Goal: Information Seeking & Learning: Learn about a topic

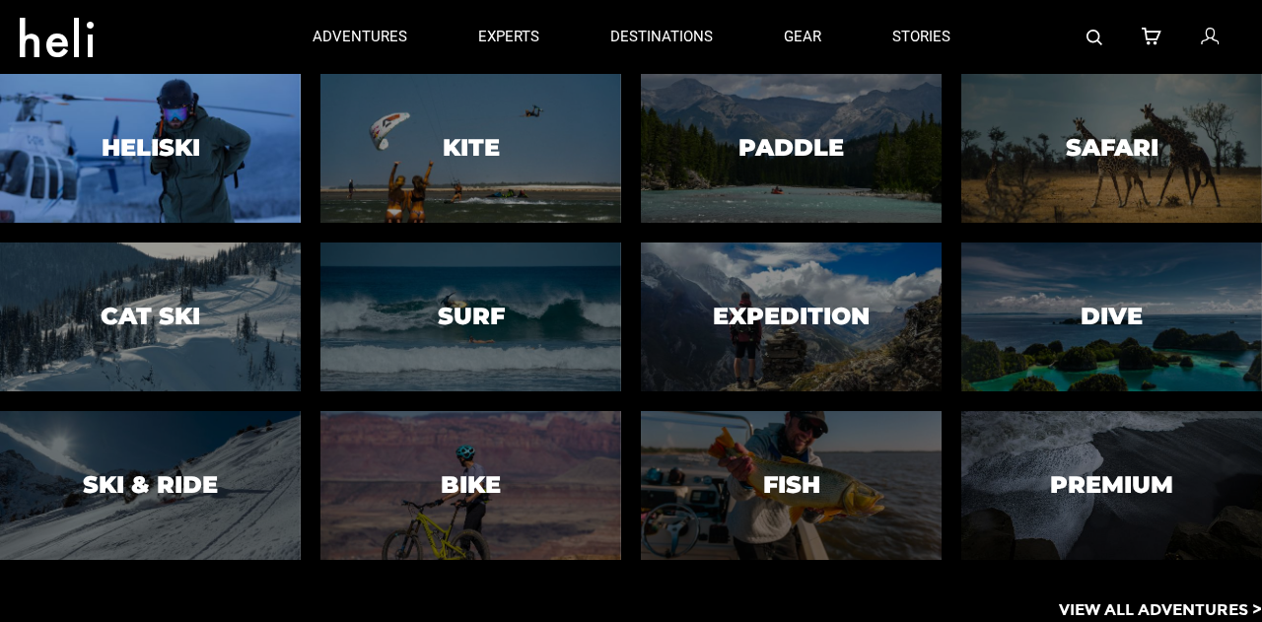
click at [184, 145] on h3 "Heliski" at bounding box center [151, 148] width 99 height 26
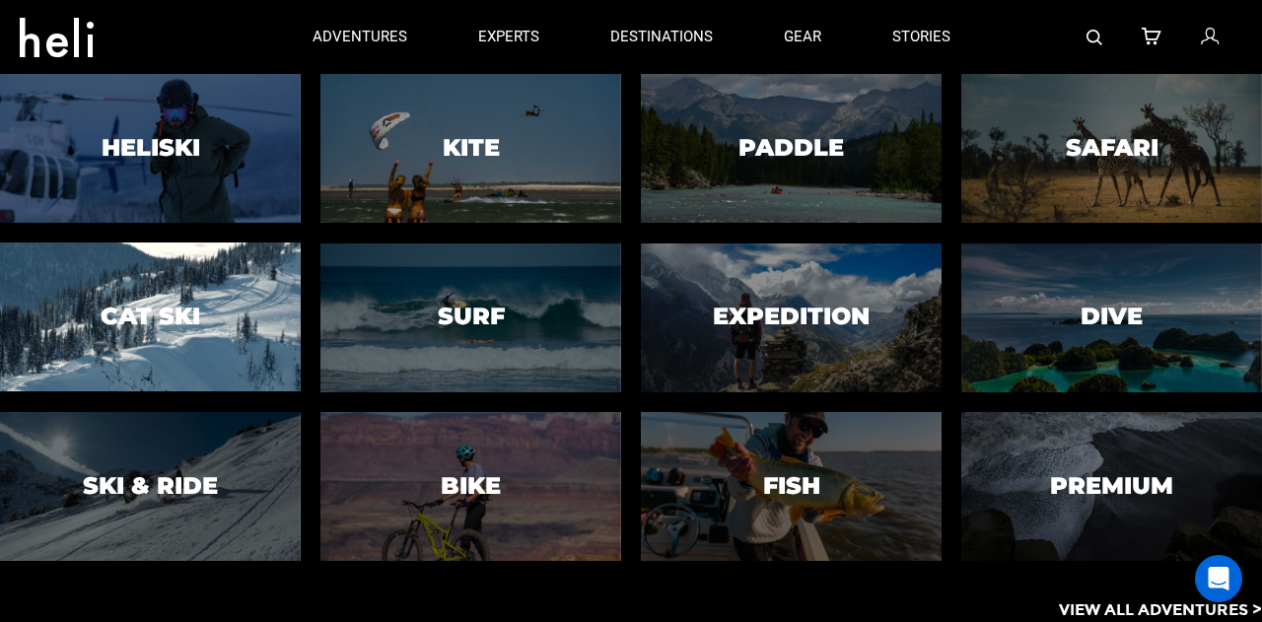
click at [145, 304] on h3 "Cat Ski" at bounding box center [151, 317] width 100 height 26
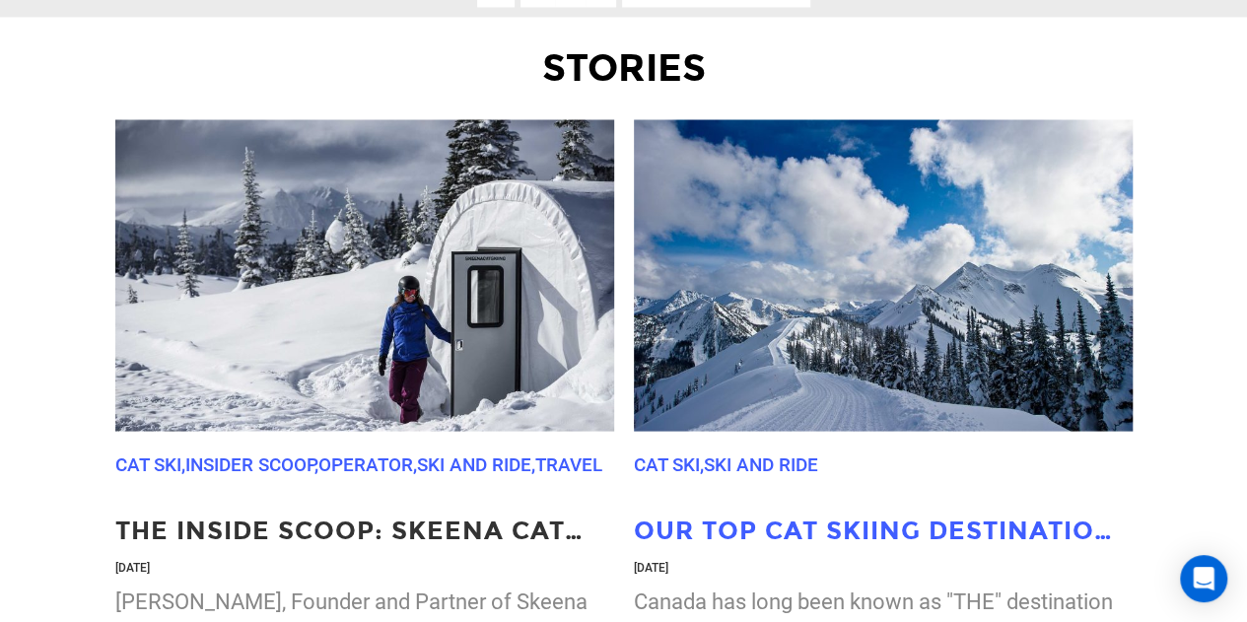
scroll to position [5522, 0]
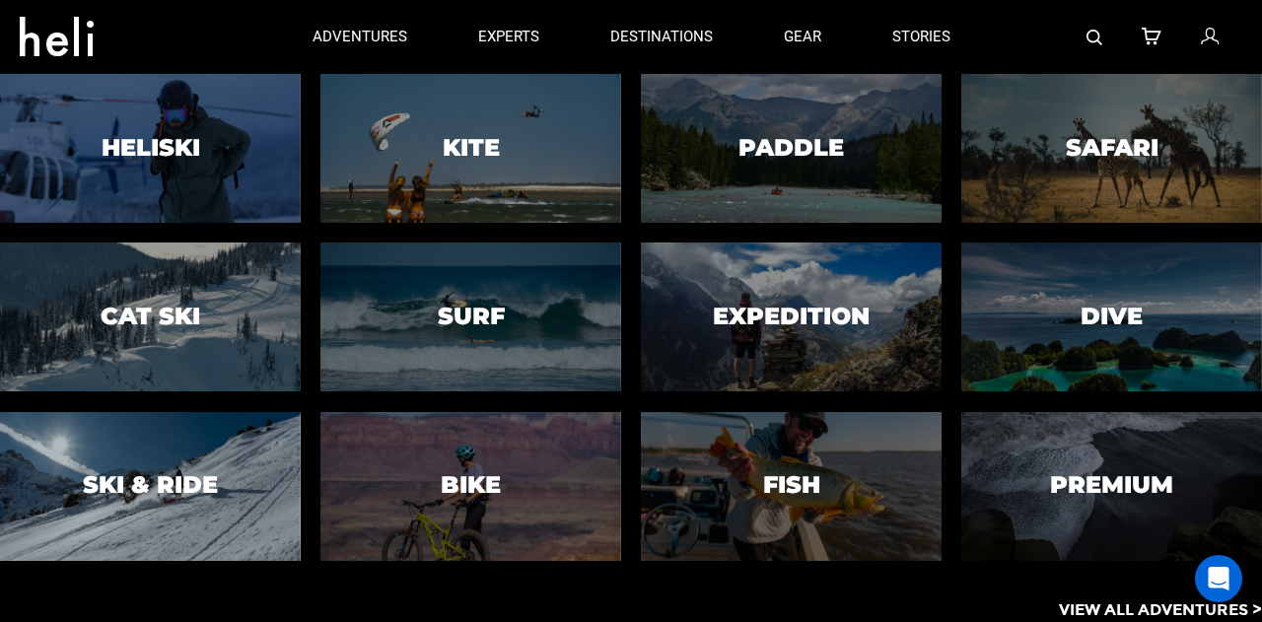
click at [206, 498] on h3 "Ski & Ride" at bounding box center [150, 485] width 135 height 26
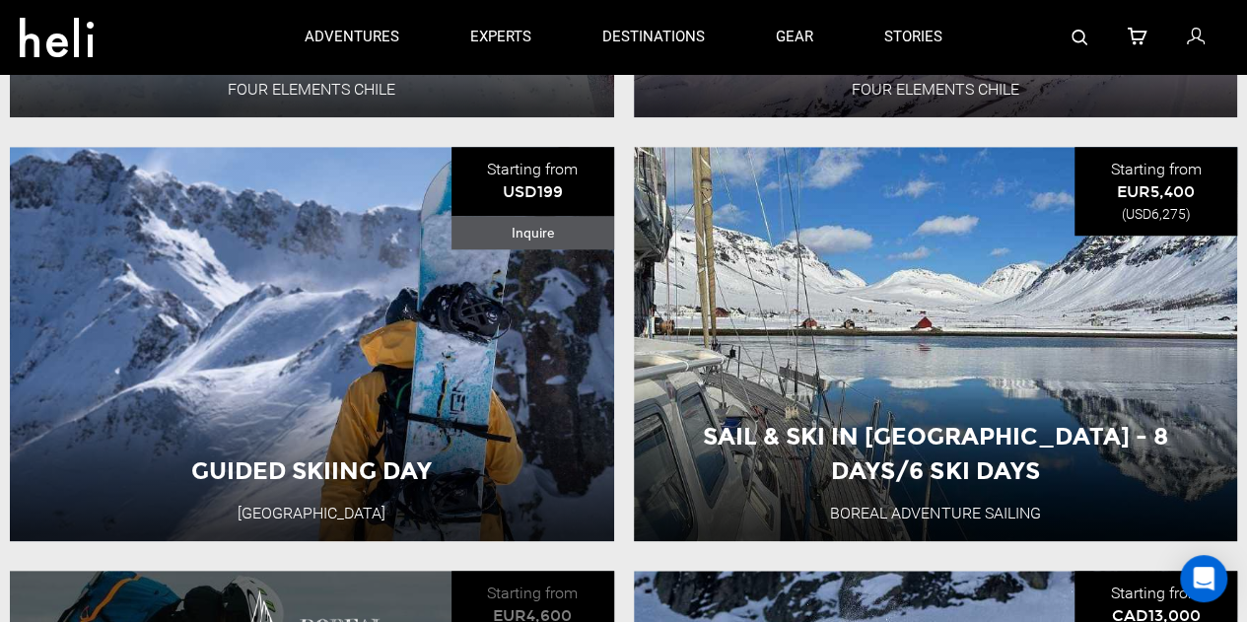
scroll to position [4930, 0]
